Goal: Task Accomplishment & Management: Use online tool/utility

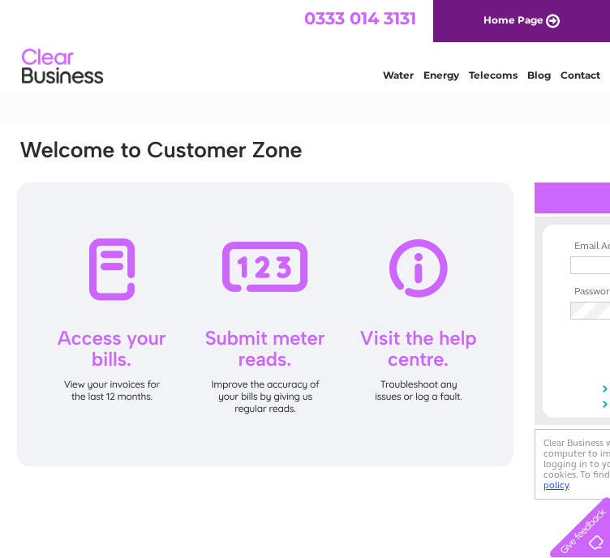
type input "aileen@blackthorneit.com"
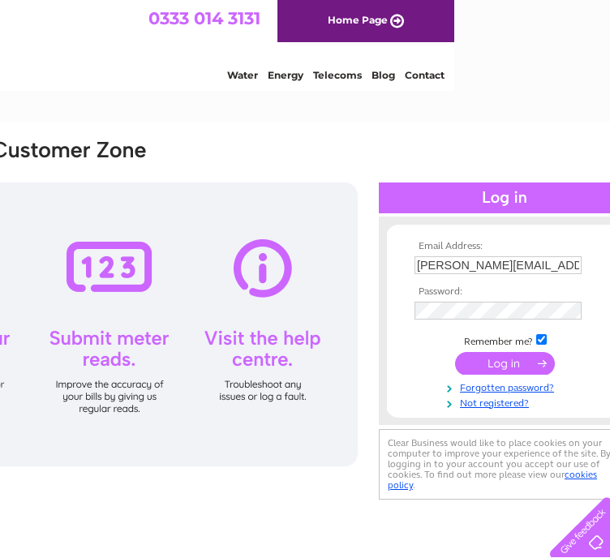
scroll to position [0, 184]
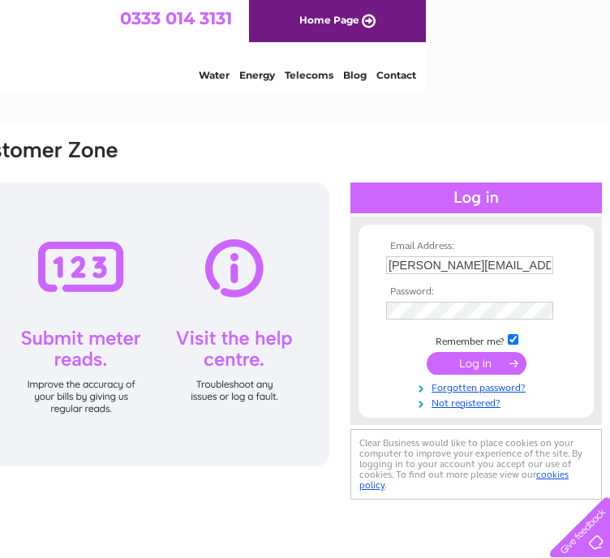
click at [482, 356] on input "submit" at bounding box center [476, 363] width 100 height 23
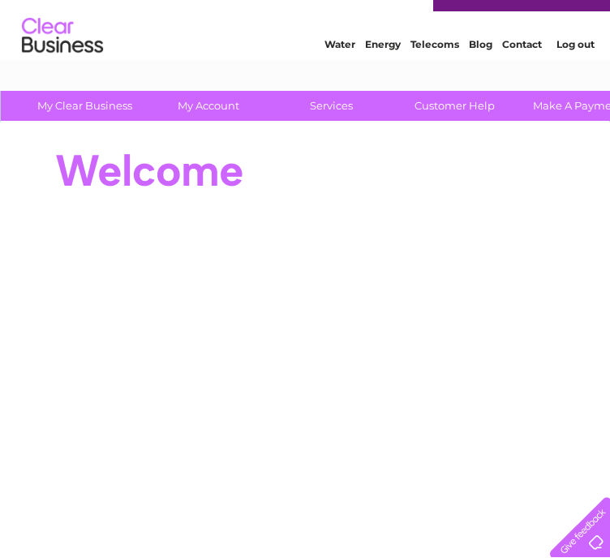
scroll to position [11, 0]
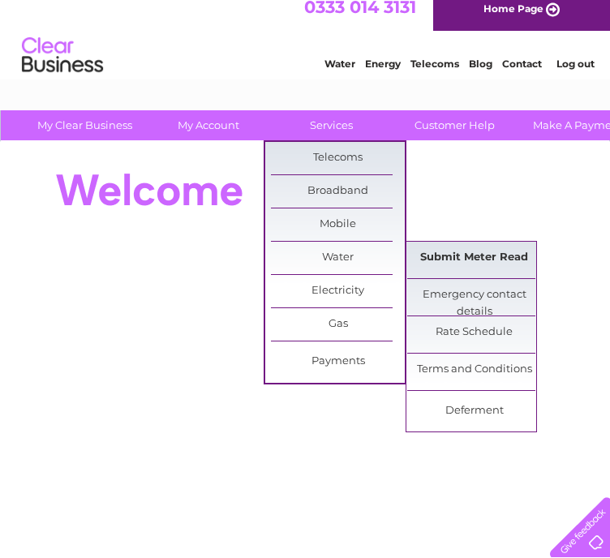
click at [468, 260] on link "Submit Meter Read" at bounding box center [474, 258] width 134 height 32
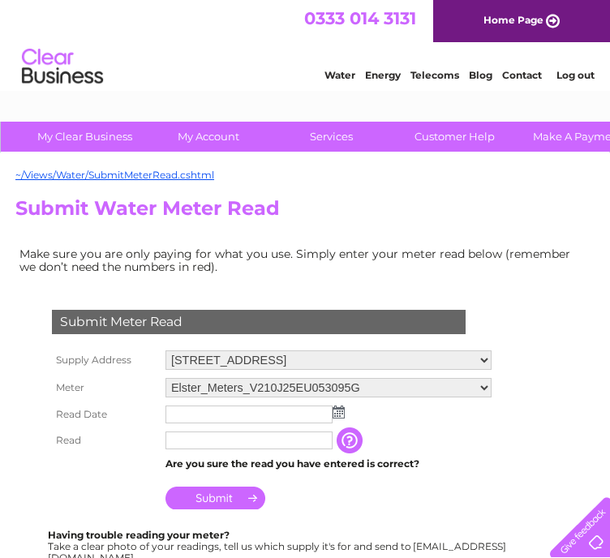
click at [341, 417] on td at bounding box center [328, 414] width 334 height 26
click at [340, 411] on img at bounding box center [338, 411] width 12 height 13
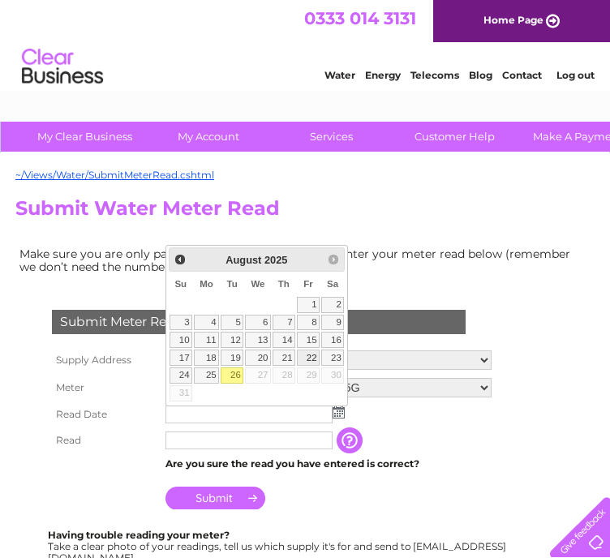
click at [314, 351] on link "22" at bounding box center [308, 357] width 23 height 16
type input "2025/08/22"
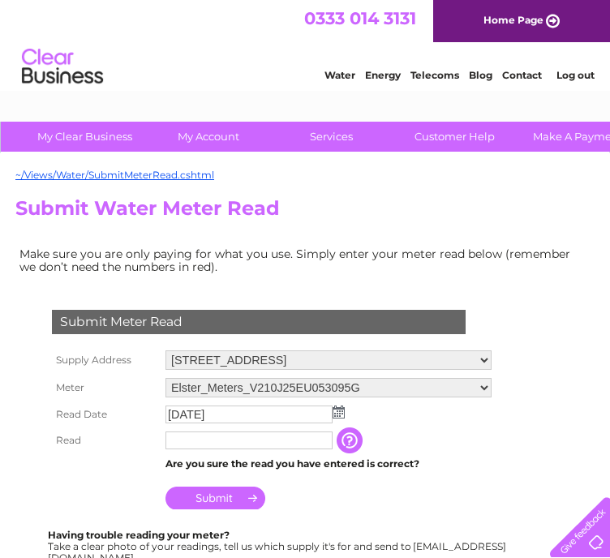
click at [192, 439] on input "text" at bounding box center [248, 440] width 167 height 18
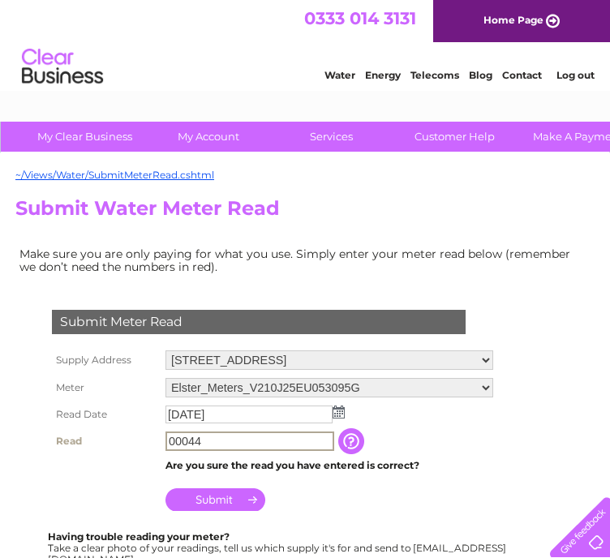
type input "00044"
click at [208, 495] on input "Submit" at bounding box center [215, 499] width 100 height 23
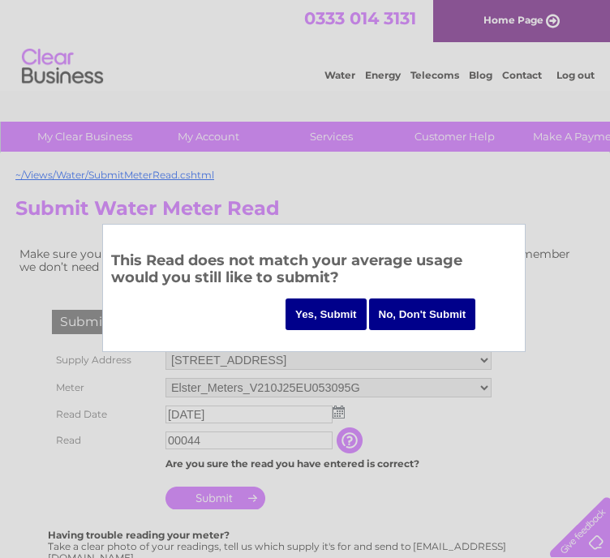
click at [331, 314] on input "Yes, Submit" at bounding box center [325, 314] width 81 height 32
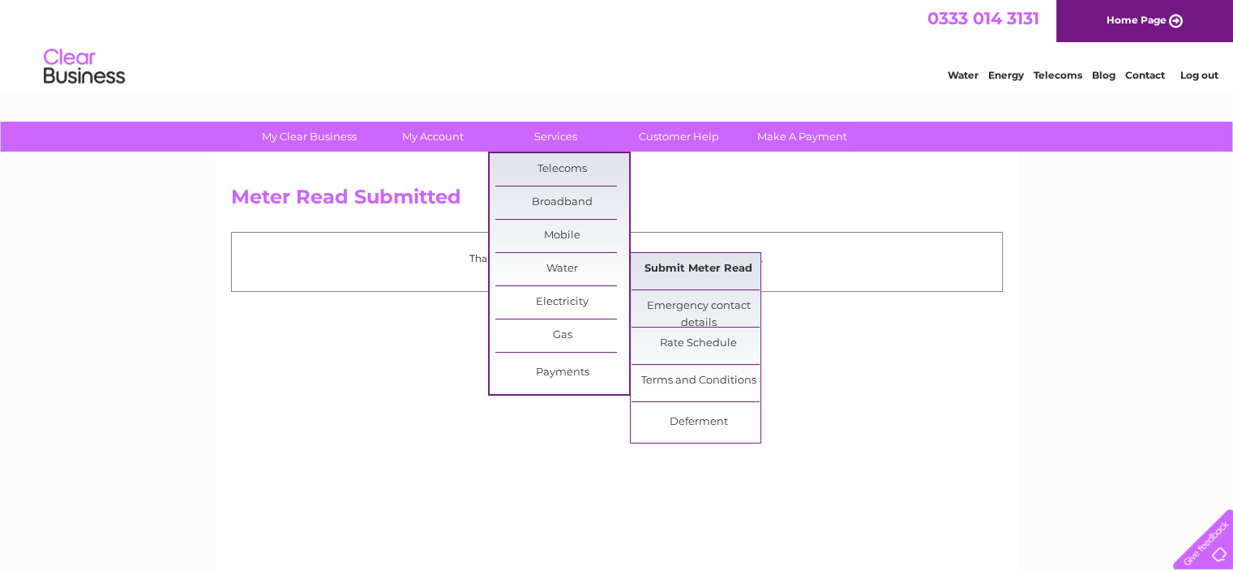
click at [609, 269] on link "Submit Meter Read" at bounding box center [698, 269] width 134 height 32
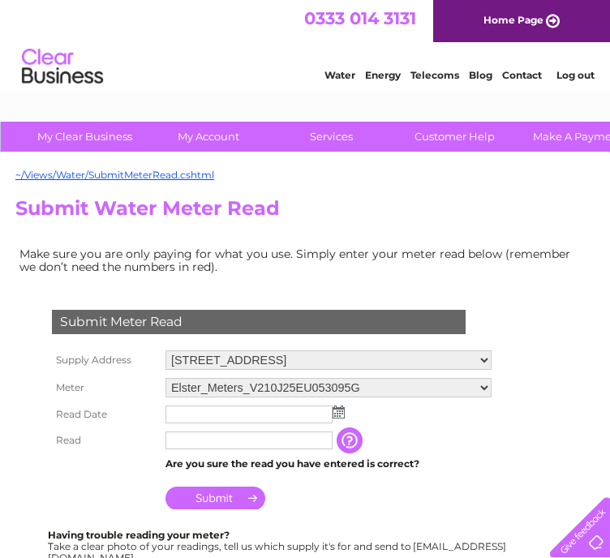
click at [536, 349] on form "Submit Meter Read Supply Address [STREET_ADDRESS] Meter Elster_Meters_V210J25EU…" at bounding box center [298, 534] width 567 height 514
click at [341, 411] on img at bounding box center [338, 411] width 12 height 13
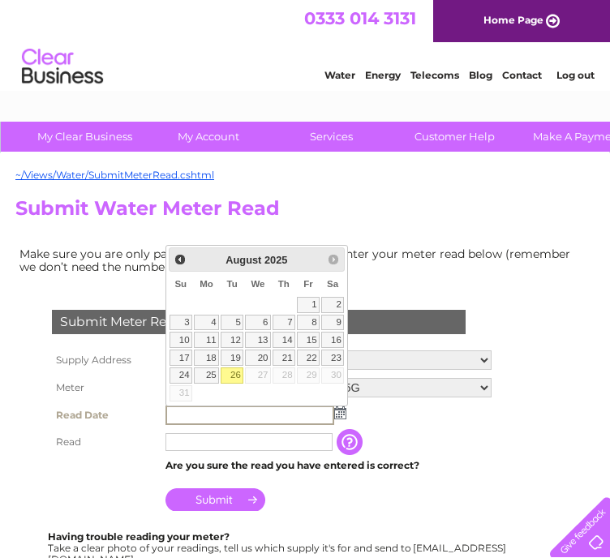
click at [232, 374] on link "26" at bounding box center [231, 375] width 23 height 16
type input "[DATE]"
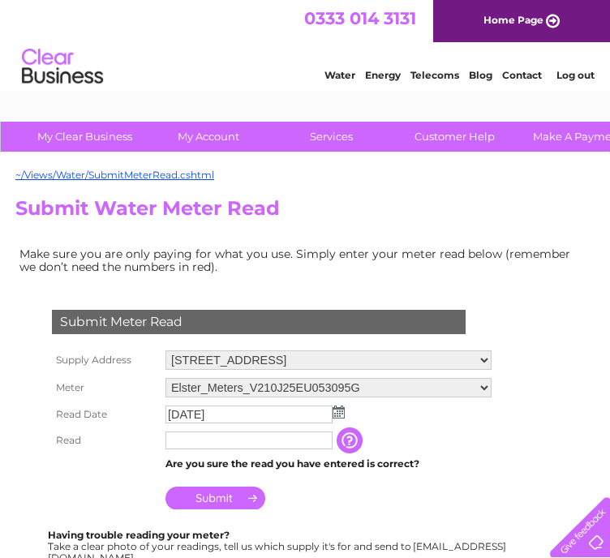
click at [208, 442] on input "text" at bounding box center [248, 440] width 167 height 18
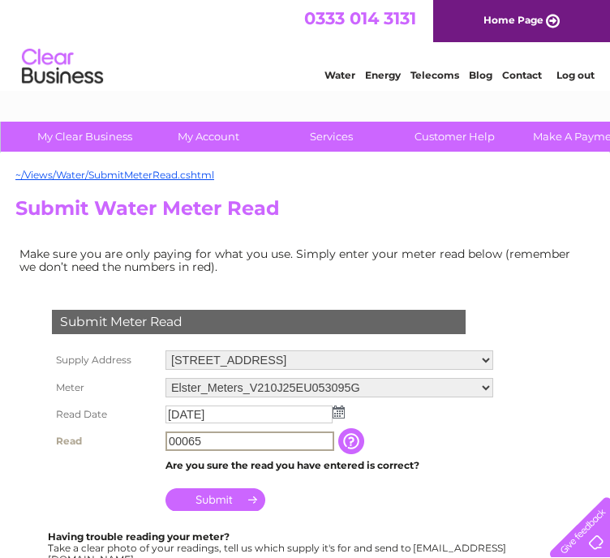
type input "00065"
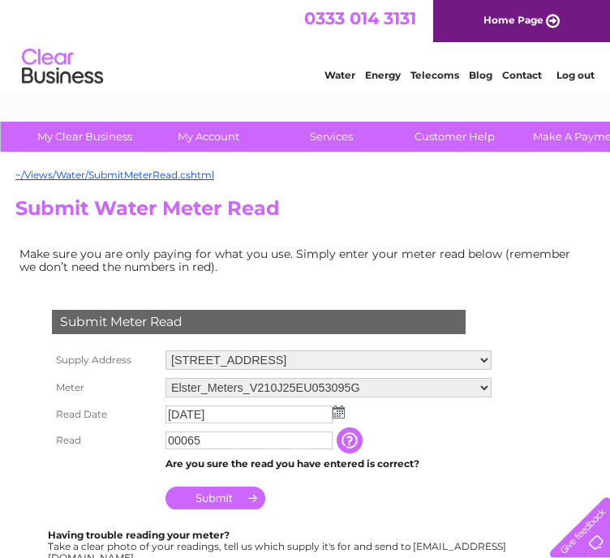
click at [214, 495] on input "Submit" at bounding box center [215, 497] width 100 height 23
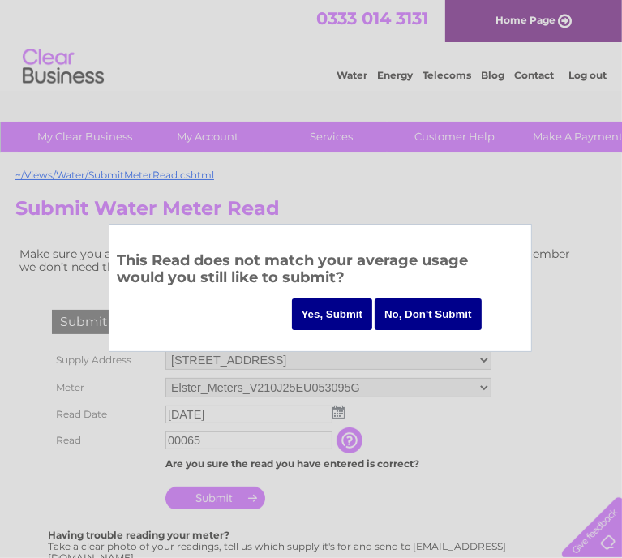
click at [334, 307] on input "Yes, Submit" at bounding box center [332, 314] width 81 height 32
